Goal: Information Seeking & Learning: Find specific fact

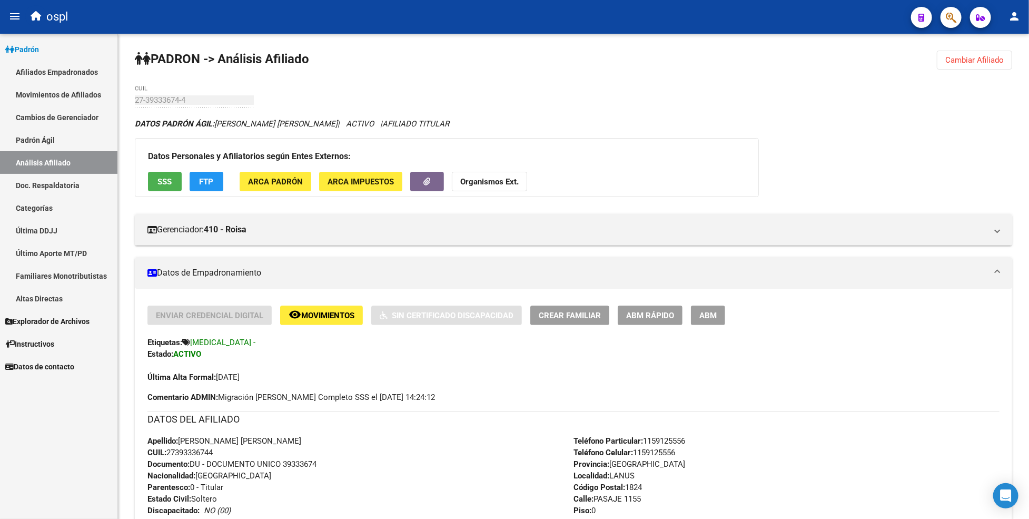
click at [56, 77] on link "Afiliados Empadronados" at bounding box center [58, 72] width 117 height 23
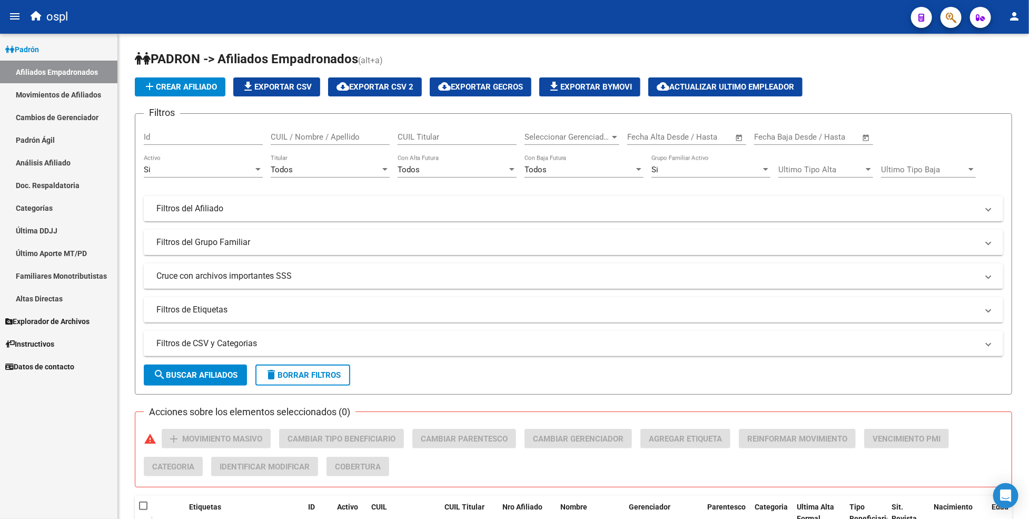
click at [40, 155] on link "Análisis Afiliado" at bounding box center [58, 162] width 117 height 23
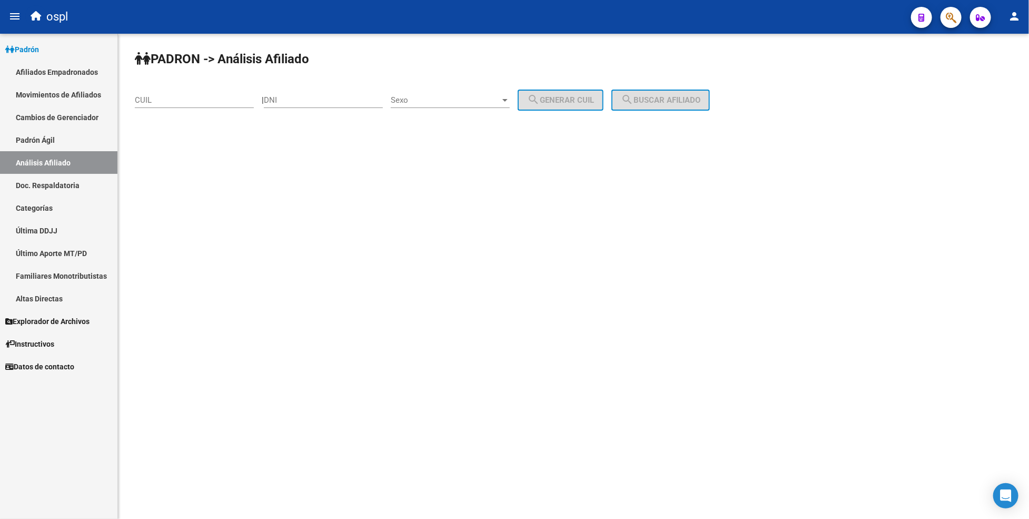
click at [328, 90] on div "DNI" at bounding box center [323, 96] width 119 height 23
type input "35941728"
click at [449, 99] on span "Sexo" at bounding box center [446, 99] width 110 height 9
drag, startPoint x: 450, startPoint y: 107, endPoint x: 491, endPoint y: 104, distance: 40.7
click at [452, 107] on span "Masculino" at bounding box center [461, 100] width 119 height 24
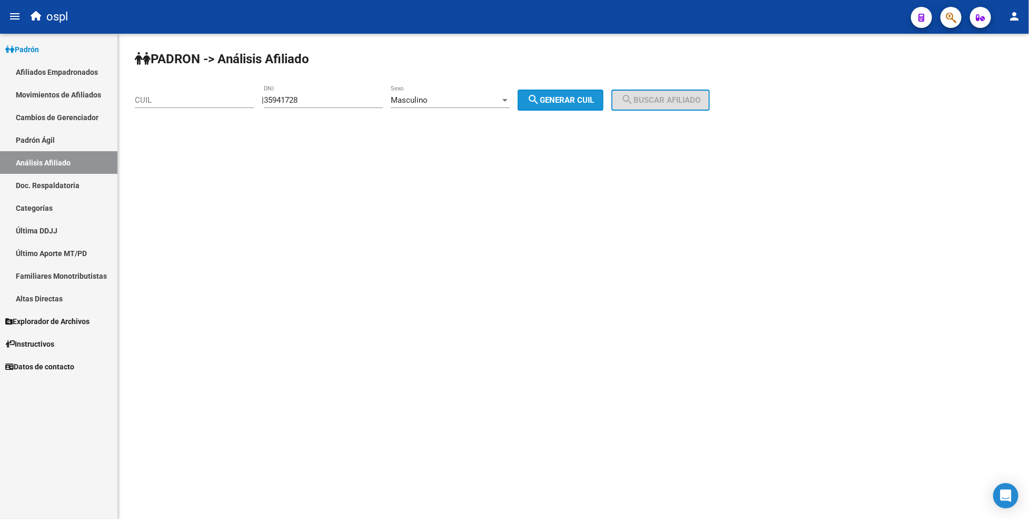
click at [560, 102] on span "search Generar CUIL" at bounding box center [560, 99] width 67 height 9
type input "20-35941728-5"
click at [700, 99] on span "search Buscar afiliado" at bounding box center [661, 99] width 80 height 9
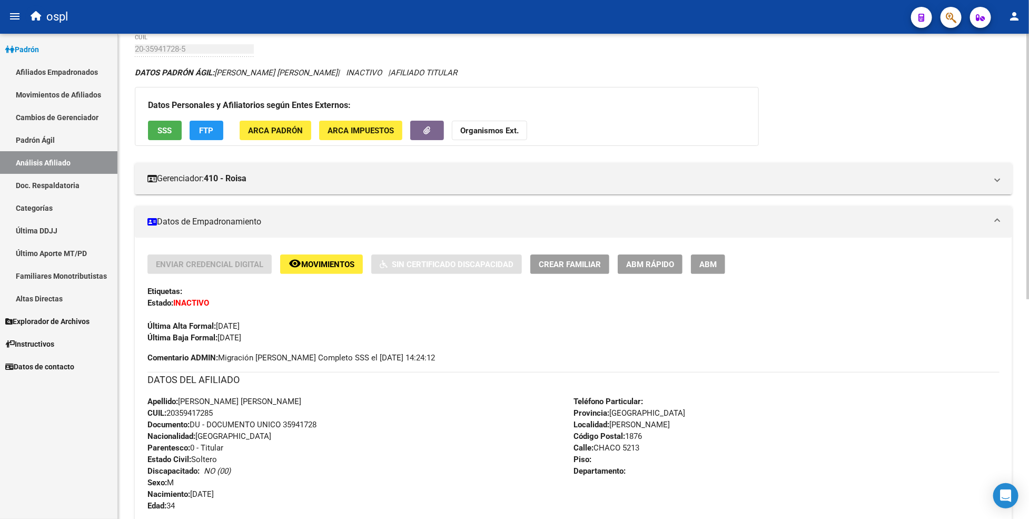
scroll to position [117, 0]
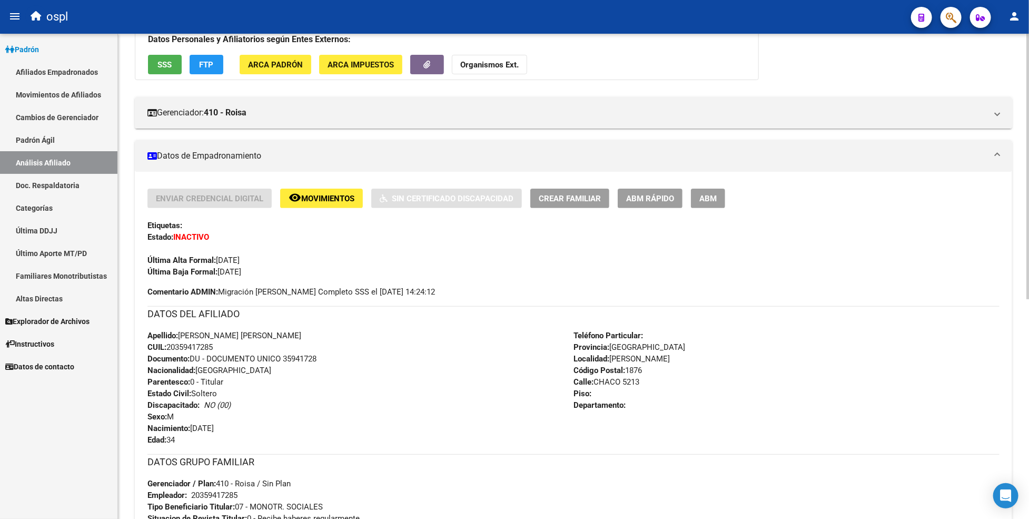
click at [202, 346] on span "CUIL: 20359417285" at bounding box center [179, 346] width 65 height 9
copy span "20359417285"
